Goal: Task Accomplishment & Management: Use online tool/utility

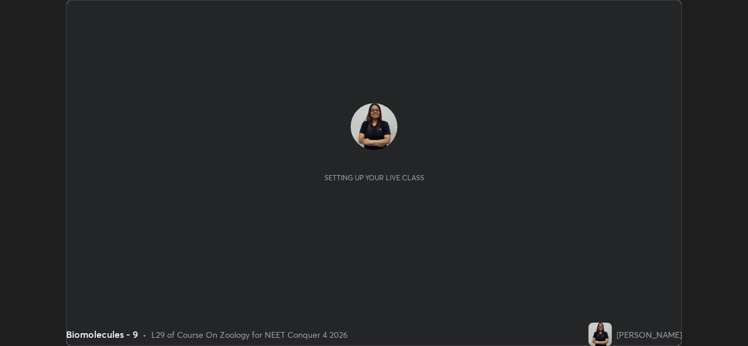
scroll to position [346, 747]
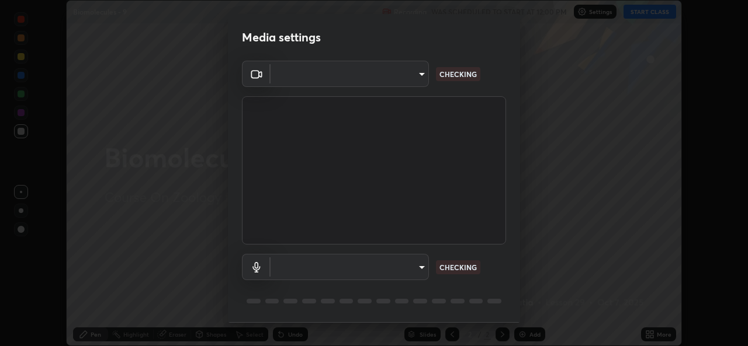
type input "543f6dd7cf1c6d0aa6bd558e202a88d07b5a4d761673354d02a604c193450d79"
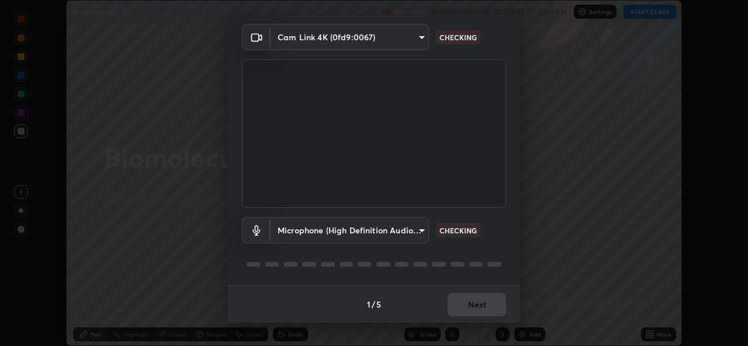
click at [417, 225] on body "Erase all Biomolecules - 9 Recording WAS SCHEDULED TO START AT 12:00 PM Setting…" at bounding box center [374, 173] width 748 height 346
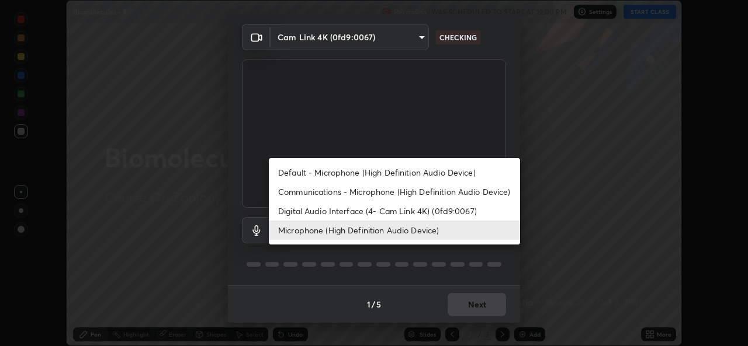
click at [350, 169] on li "Default - Microphone (High Definition Audio Device)" at bounding box center [394, 172] width 251 height 19
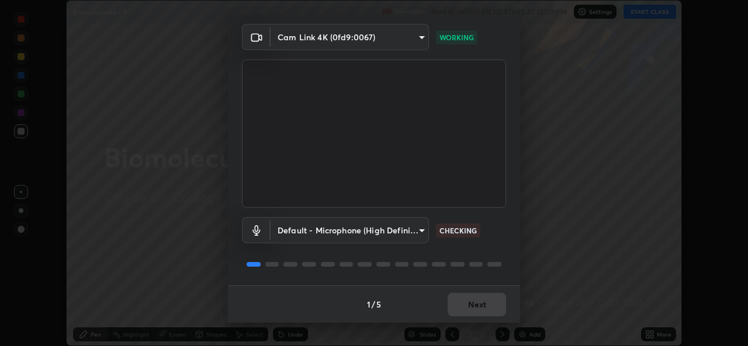
click at [418, 231] on body "Erase all Biomolecules - 9 Recording WAS SCHEDULED TO START AT 12:00 PM Setting…" at bounding box center [374, 173] width 748 height 346
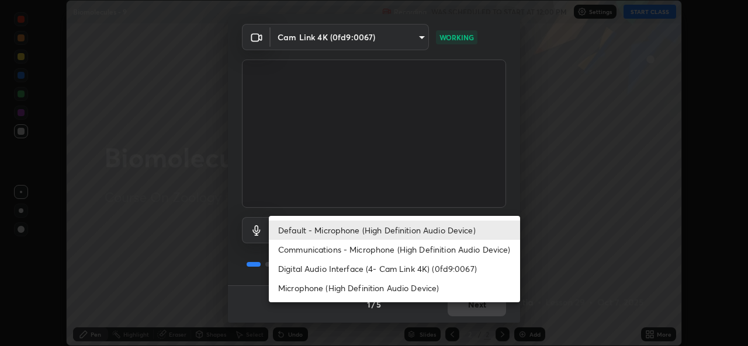
click at [322, 267] on li "Digital Audio Interface (4- Cam Link 4K) (0fd9:0067)" at bounding box center [394, 268] width 251 height 19
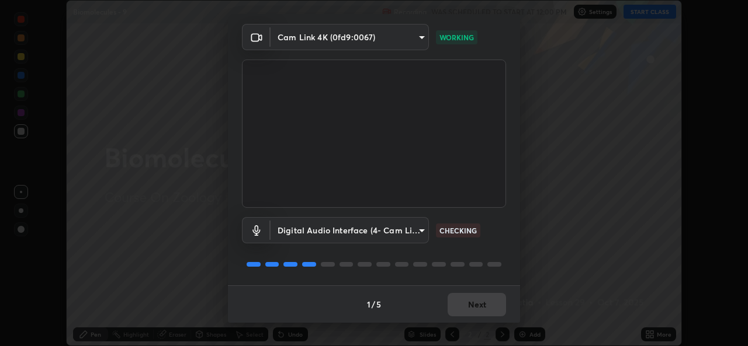
click at [426, 227] on body "Erase all Biomolecules - 9 Recording WAS SCHEDULED TO START AT 12:00 PM Setting…" at bounding box center [374, 173] width 748 height 346
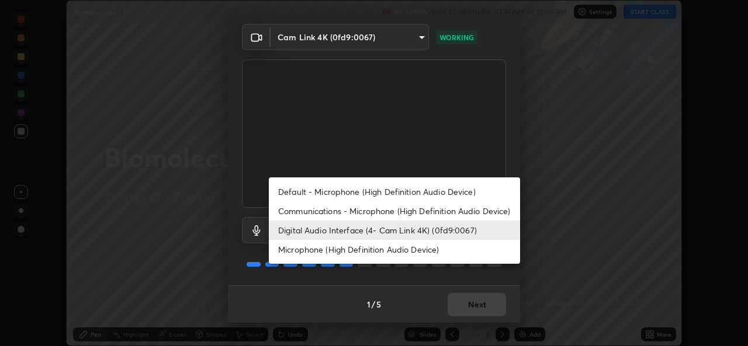
click at [344, 249] on li "Microphone (High Definition Audio Device)" at bounding box center [394, 249] width 251 height 19
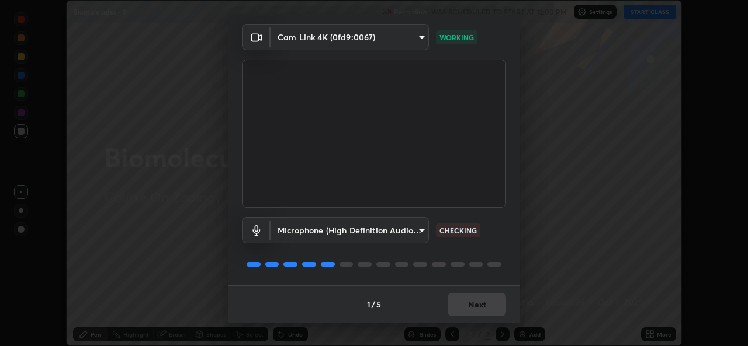
type input "99848f2a9d109760ec62b66e2f255c73a791916cfc686045695a6d5e2156f403"
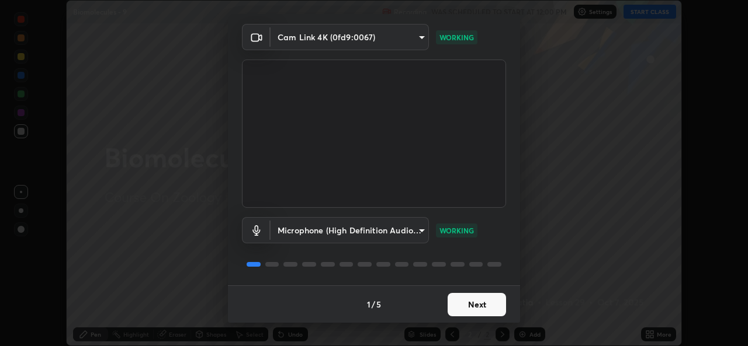
click at [486, 303] on button "Next" at bounding box center [476, 304] width 58 height 23
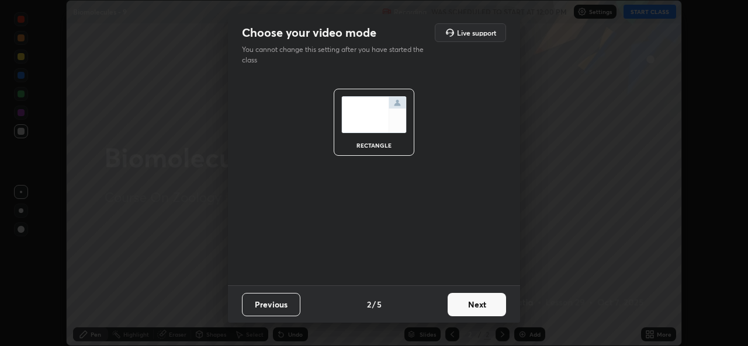
click at [486, 308] on button "Next" at bounding box center [476, 304] width 58 height 23
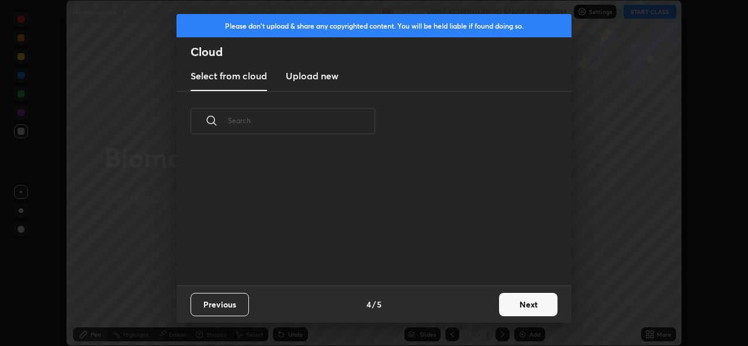
click at [501, 305] on button "Next" at bounding box center [528, 304] width 58 height 23
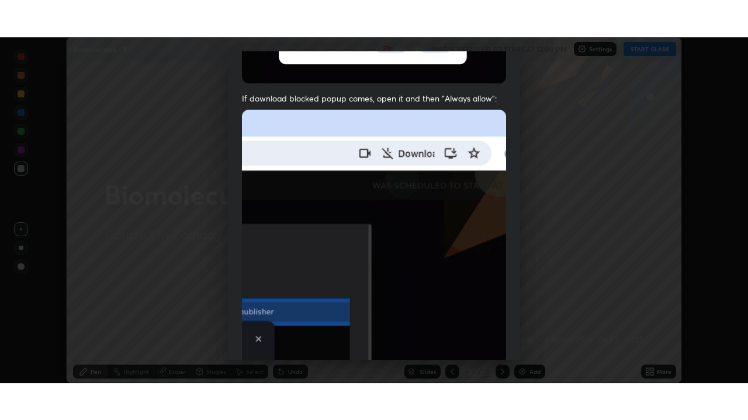
scroll to position [275, 0]
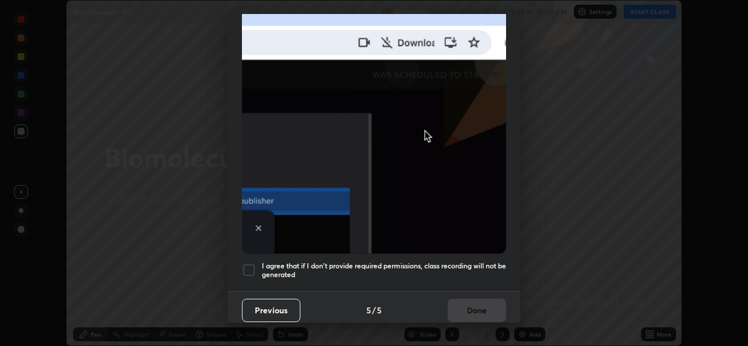
click at [248, 266] on div at bounding box center [249, 270] width 14 height 14
click at [467, 307] on button "Done" at bounding box center [476, 310] width 58 height 23
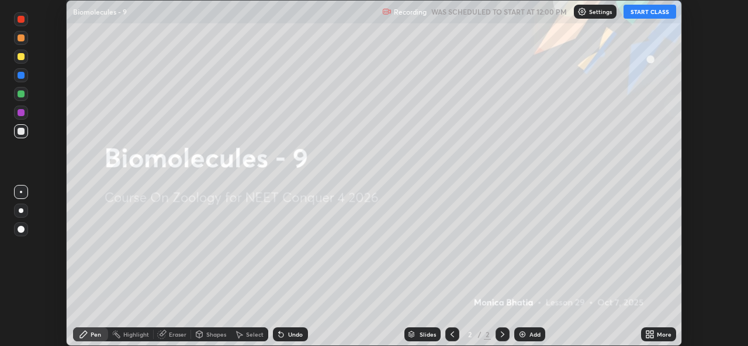
click at [638, 9] on button "START CLASS" at bounding box center [649, 12] width 53 height 14
click at [655, 339] on div "More" at bounding box center [658, 335] width 35 height 14
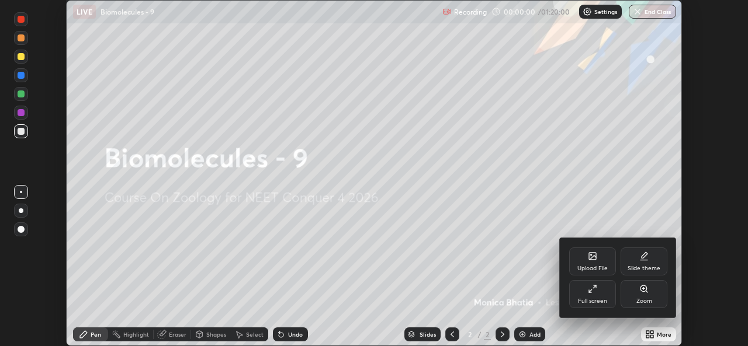
click at [599, 300] on div "Full screen" at bounding box center [592, 301] width 29 height 6
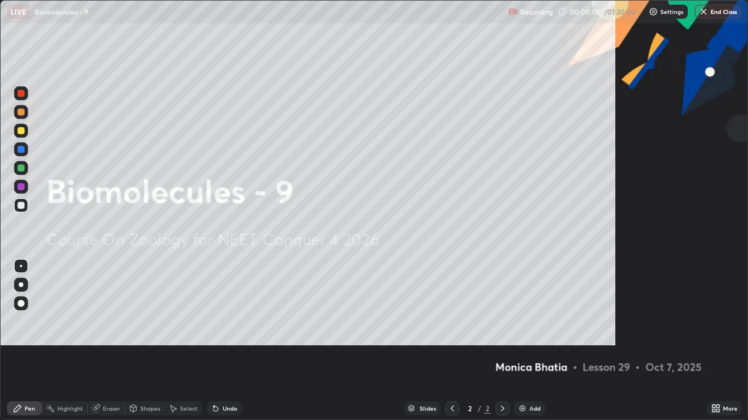
scroll to position [420, 748]
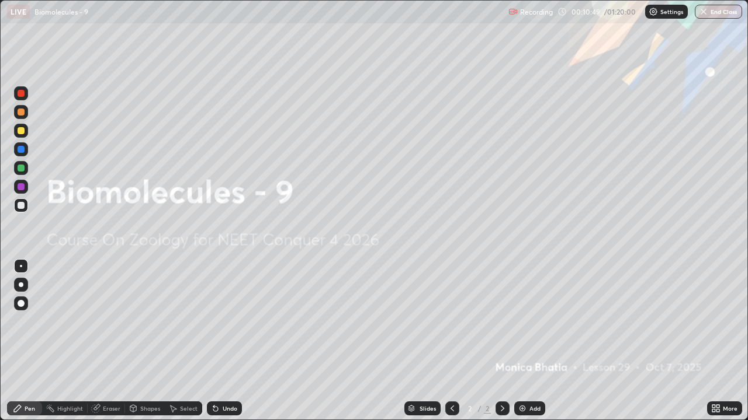
click at [529, 346] on div "Add" at bounding box center [529, 409] width 31 height 14
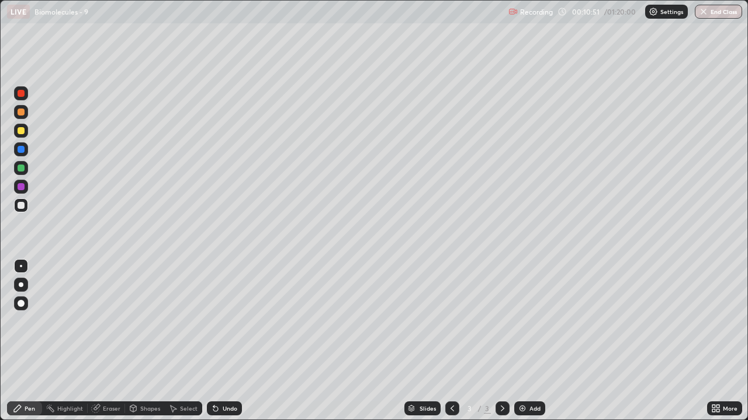
click at [20, 285] on div at bounding box center [21, 285] width 5 height 5
click at [542, 346] on div "Add" at bounding box center [529, 409] width 31 height 14
click at [449, 346] on icon at bounding box center [451, 408] width 9 height 9
click at [501, 346] on icon at bounding box center [502, 408] width 9 height 9
click at [449, 346] on icon at bounding box center [451, 408] width 9 height 9
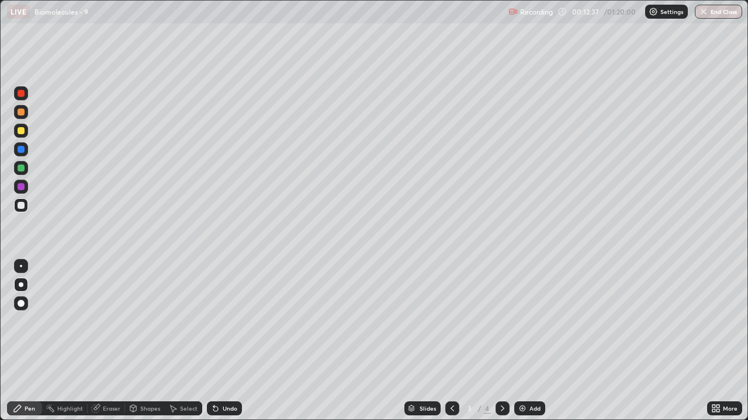
click at [24, 128] on div at bounding box center [21, 130] width 7 height 7
click at [501, 346] on icon at bounding box center [502, 408] width 9 height 9
click at [539, 346] on div "Add" at bounding box center [534, 409] width 11 height 6
click at [20, 166] on div at bounding box center [21, 168] width 7 height 7
click at [456, 346] on div at bounding box center [452, 409] width 14 height 14
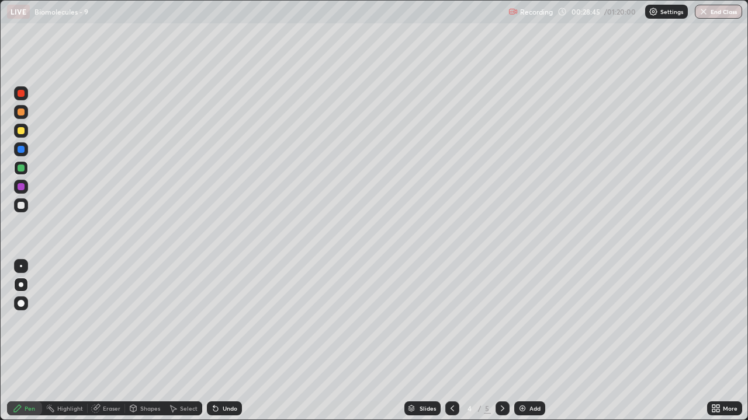
click at [454, 346] on div at bounding box center [452, 409] width 14 height 14
click at [504, 346] on icon at bounding box center [502, 408] width 9 height 9
click at [532, 346] on div "Add" at bounding box center [529, 409] width 31 height 14
click at [23, 208] on div at bounding box center [21, 205] width 7 height 7
click at [148, 346] on div "Shapes" at bounding box center [150, 409] width 20 height 6
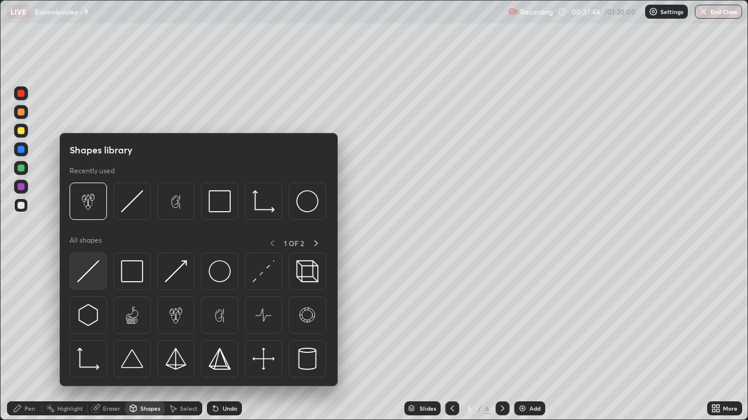
click at [98, 270] on img at bounding box center [88, 271] width 22 height 22
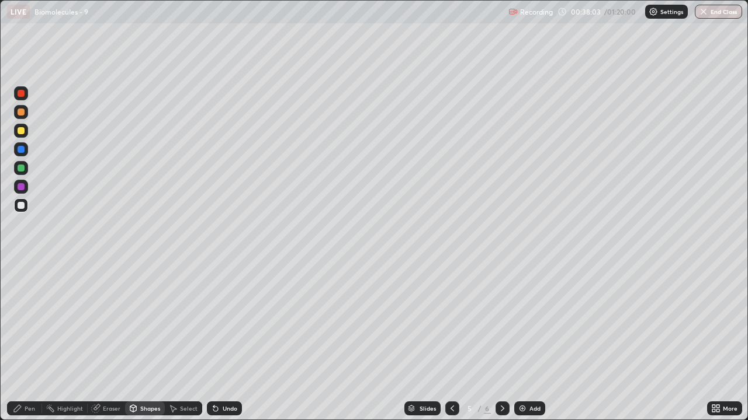
click at [33, 346] on div "Pen" at bounding box center [30, 409] width 11 height 6
click at [20, 130] on div at bounding box center [21, 130] width 7 height 7
click at [21, 206] on div at bounding box center [21, 205] width 7 height 7
click at [27, 134] on div at bounding box center [21, 131] width 14 height 14
click at [534, 346] on div "Add" at bounding box center [534, 409] width 11 height 6
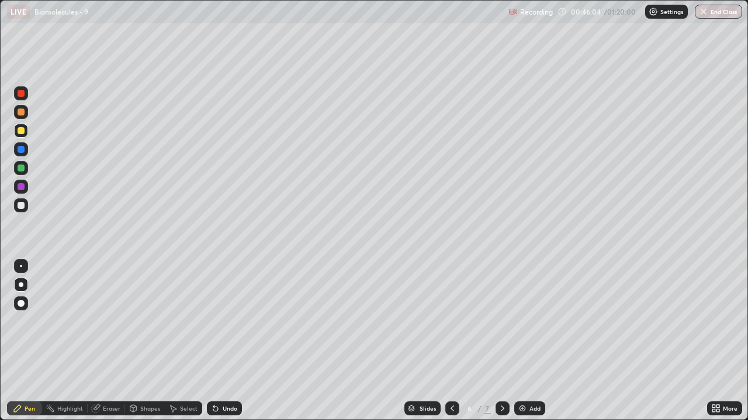
click at [27, 201] on div at bounding box center [21, 206] width 14 height 14
click at [22, 137] on div at bounding box center [21, 131] width 14 height 14
click at [22, 109] on div at bounding box center [21, 112] width 7 height 7
click at [18, 188] on div at bounding box center [21, 186] width 7 height 7
click at [23, 168] on div at bounding box center [21, 168] width 7 height 7
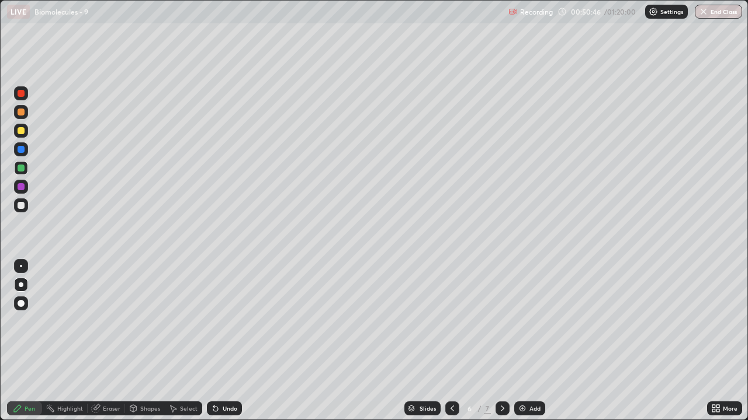
click at [22, 189] on div at bounding box center [21, 186] width 7 height 7
click at [20, 150] on div at bounding box center [21, 149] width 7 height 7
click at [538, 346] on div "Add" at bounding box center [529, 409] width 31 height 14
click at [20, 166] on div at bounding box center [21, 168] width 7 height 7
click at [27, 205] on div at bounding box center [21, 206] width 14 height 14
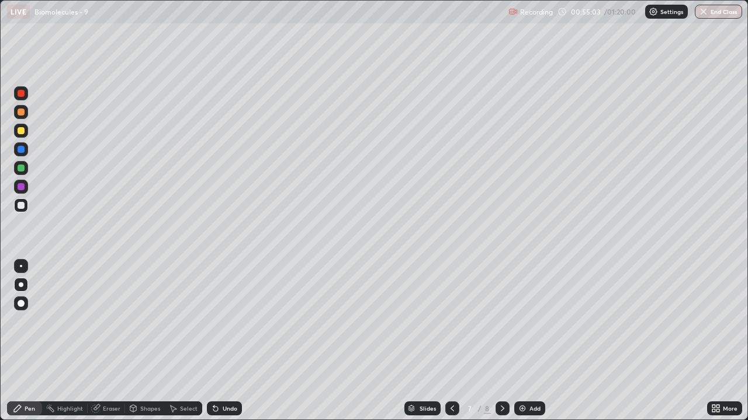
click at [451, 346] on icon at bounding box center [451, 408] width 9 height 9
click at [501, 346] on icon at bounding box center [502, 408] width 9 height 9
click at [451, 346] on icon at bounding box center [451, 408] width 9 height 9
click at [502, 346] on icon at bounding box center [502, 409] width 4 height 6
click at [536, 346] on div "Add" at bounding box center [534, 409] width 11 height 6
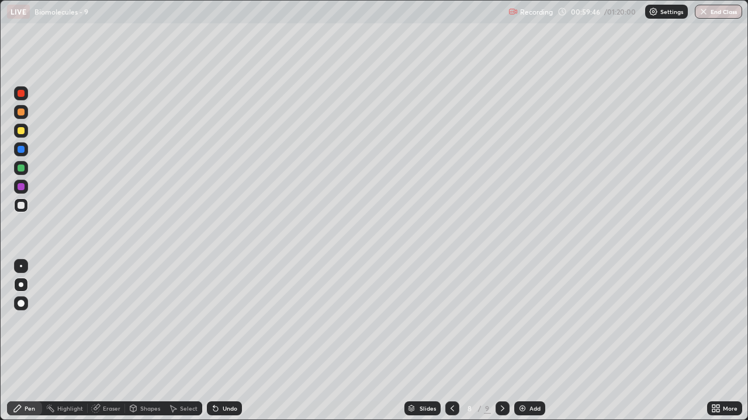
click at [508, 346] on div at bounding box center [502, 408] width 14 height 23
click at [451, 346] on icon at bounding box center [451, 408] width 9 height 9
click at [538, 346] on div "Add" at bounding box center [529, 409] width 31 height 14
click at [21, 169] on div at bounding box center [21, 168] width 7 height 7
click at [21, 184] on div at bounding box center [21, 186] width 7 height 7
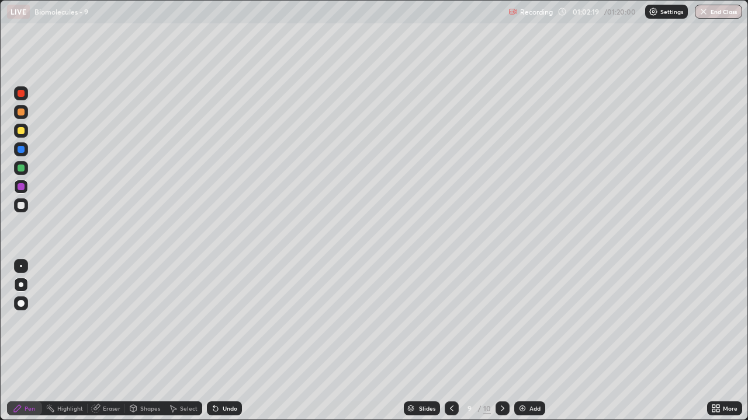
click at [22, 149] on div at bounding box center [21, 149] width 7 height 7
click at [21, 170] on div at bounding box center [21, 168] width 7 height 7
click at [19, 145] on div at bounding box center [21, 149] width 14 height 14
click at [19, 128] on div at bounding box center [21, 130] width 7 height 7
click at [533, 346] on div "Add" at bounding box center [534, 409] width 11 height 6
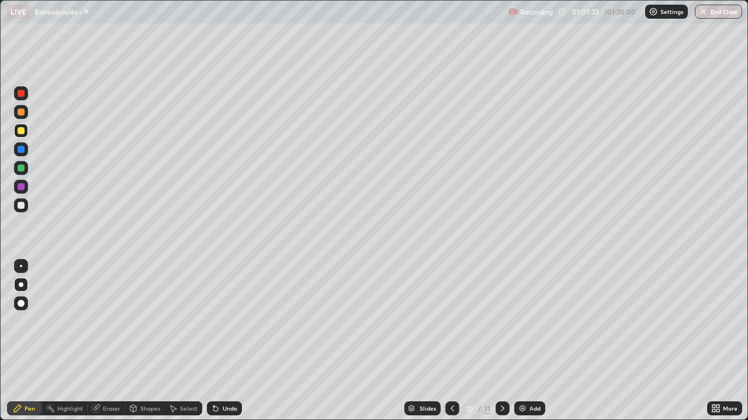
click at [107, 346] on div "Eraser" at bounding box center [112, 409] width 18 height 6
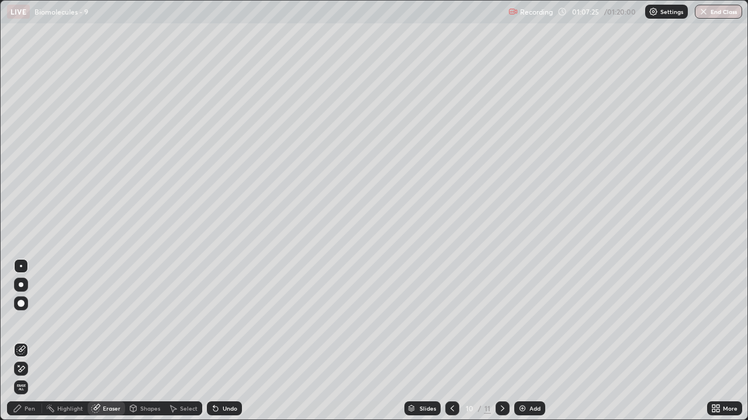
click at [25, 346] on div "Pen" at bounding box center [30, 409] width 11 height 6
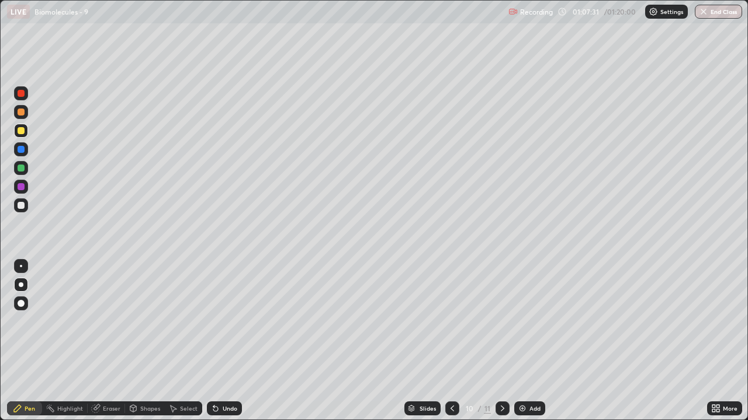
click at [22, 187] on div at bounding box center [21, 186] width 7 height 7
click at [21, 150] on div at bounding box center [21, 149] width 7 height 7
click at [534, 346] on div "Add" at bounding box center [529, 409] width 31 height 14
click at [107, 346] on div "Eraser" at bounding box center [106, 409] width 37 height 14
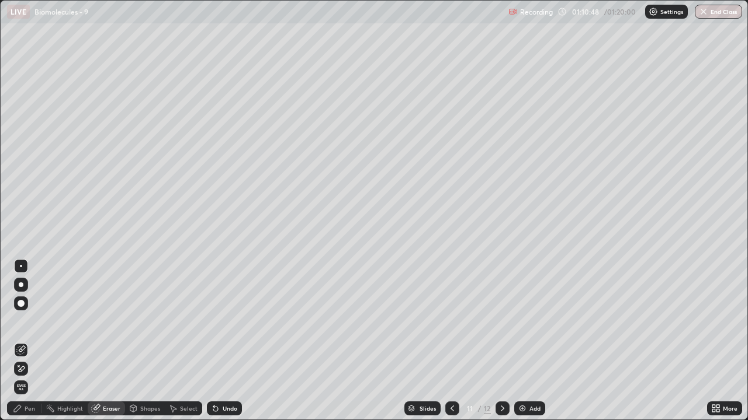
click at [33, 346] on div "Pen" at bounding box center [30, 409] width 11 height 6
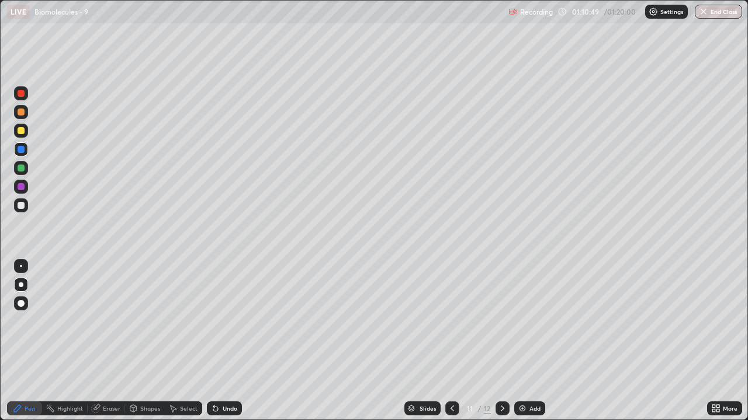
click at [25, 201] on div at bounding box center [21, 206] width 14 height 14
click at [22, 127] on div at bounding box center [21, 130] width 7 height 7
click at [22, 168] on div at bounding box center [21, 168] width 7 height 7
click at [451, 346] on icon at bounding box center [451, 408] width 9 height 9
click at [450, 346] on icon at bounding box center [451, 408] width 9 height 9
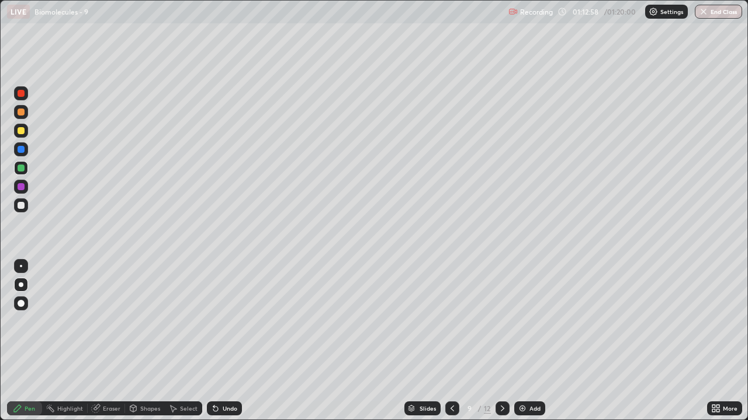
click at [449, 346] on icon at bounding box center [451, 408] width 9 height 9
click at [500, 346] on icon at bounding box center [502, 409] width 4 height 6
click at [305, 153] on button "Undo" at bounding box center [320, 159] width 34 height 14
click at [499, 346] on icon at bounding box center [502, 408] width 9 height 9
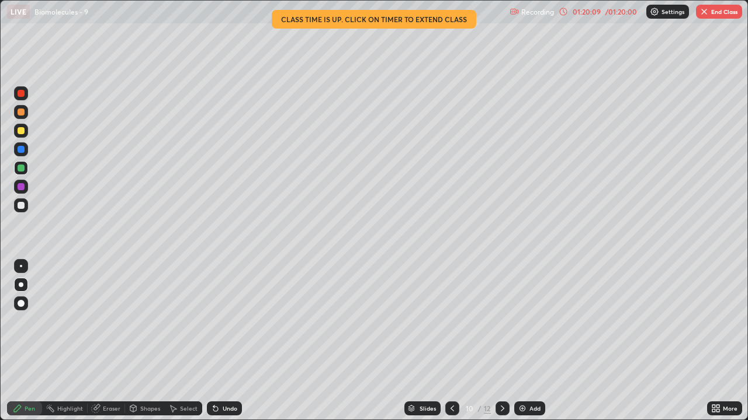
click at [501, 346] on icon at bounding box center [502, 408] width 9 height 9
click at [712, 16] on button "End Class" at bounding box center [719, 12] width 46 height 14
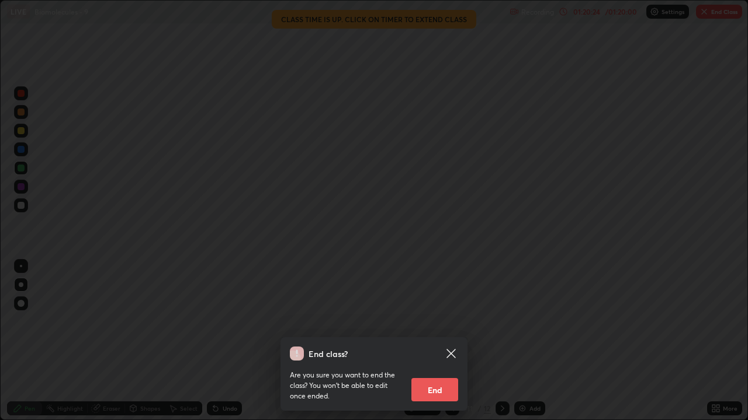
click at [449, 346] on button "End" at bounding box center [434, 389] width 47 height 23
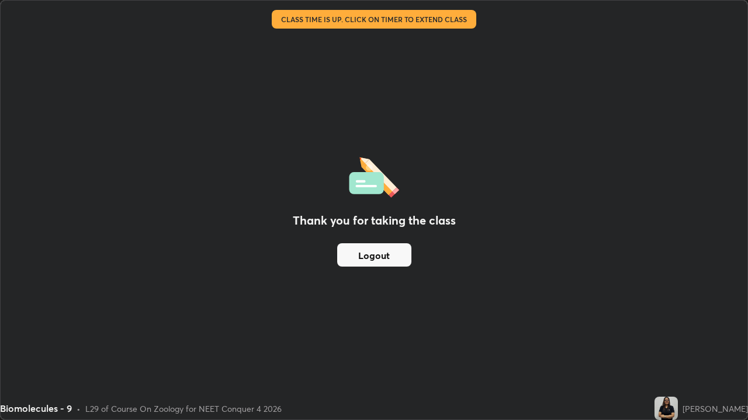
click at [385, 246] on button "Logout" at bounding box center [374, 255] width 74 height 23
click at [381, 256] on button "Logout" at bounding box center [374, 255] width 74 height 23
click at [375, 252] on button "Logout" at bounding box center [374, 255] width 74 height 23
click at [372, 255] on button "Logout" at bounding box center [374, 255] width 74 height 23
